Goal: Task Accomplishment & Management: Complete application form

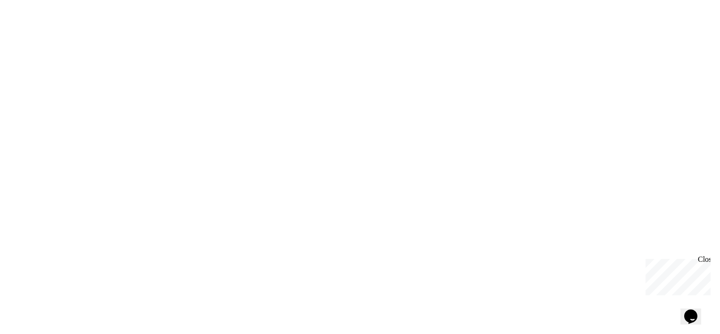
click at [706, 258] on div "Close" at bounding box center [704, 261] width 12 height 12
click at [468, 181] on div "We are updating our servers at 9:30PM EST [DATE]. [PERSON_NAME] should continue…" at bounding box center [360, 167] width 720 height 334
click at [468, 180] on div "We are updating our servers at 9:30PM EST [DATE]. [PERSON_NAME] should continue…" at bounding box center [360, 167] width 720 height 334
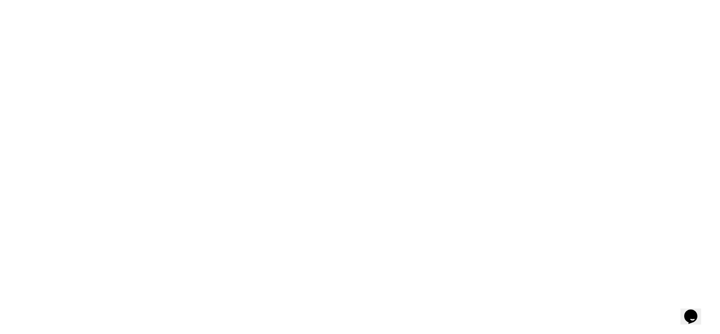
click at [468, 180] on div "We are updating our servers at 9:30PM EST [DATE]. [PERSON_NAME] should continue…" at bounding box center [360, 167] width 720 height 334
click at [467, 180] on div "We are updating our servers at 9:30PM EST [DATE]. [PERSON_NAME] should continue…" at bounding box center [360, 167] width 720 height 334
